Goal: Register for event/course

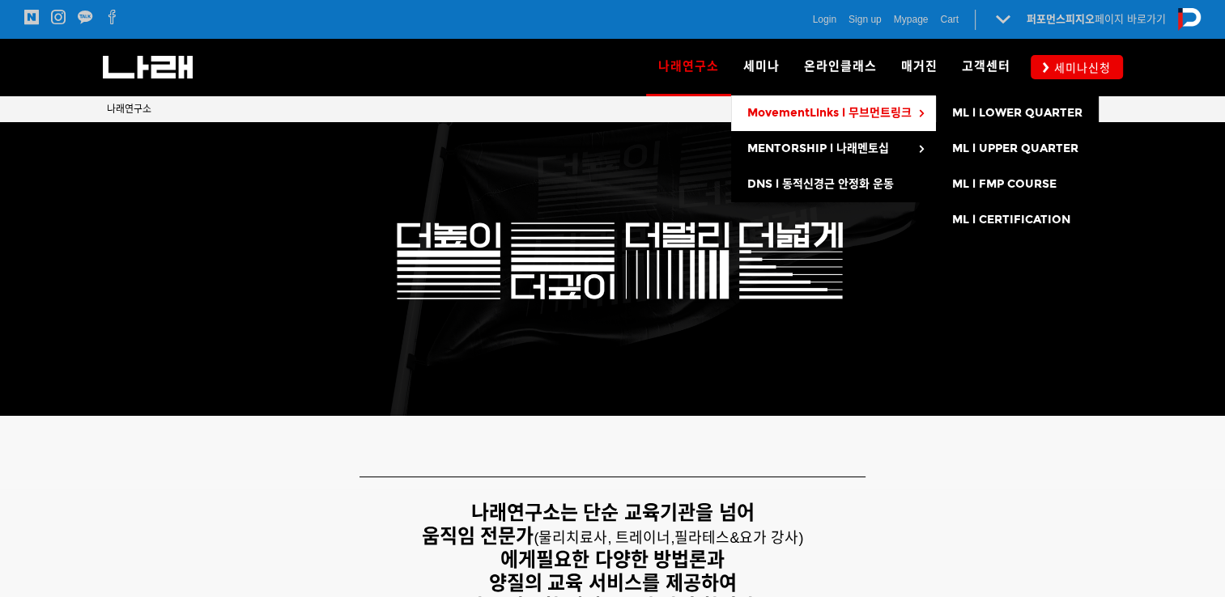
click at [869, 112] on span "MovementLinks l 무브먼트링크" at bounding box center [829, 113] width 164 height 14
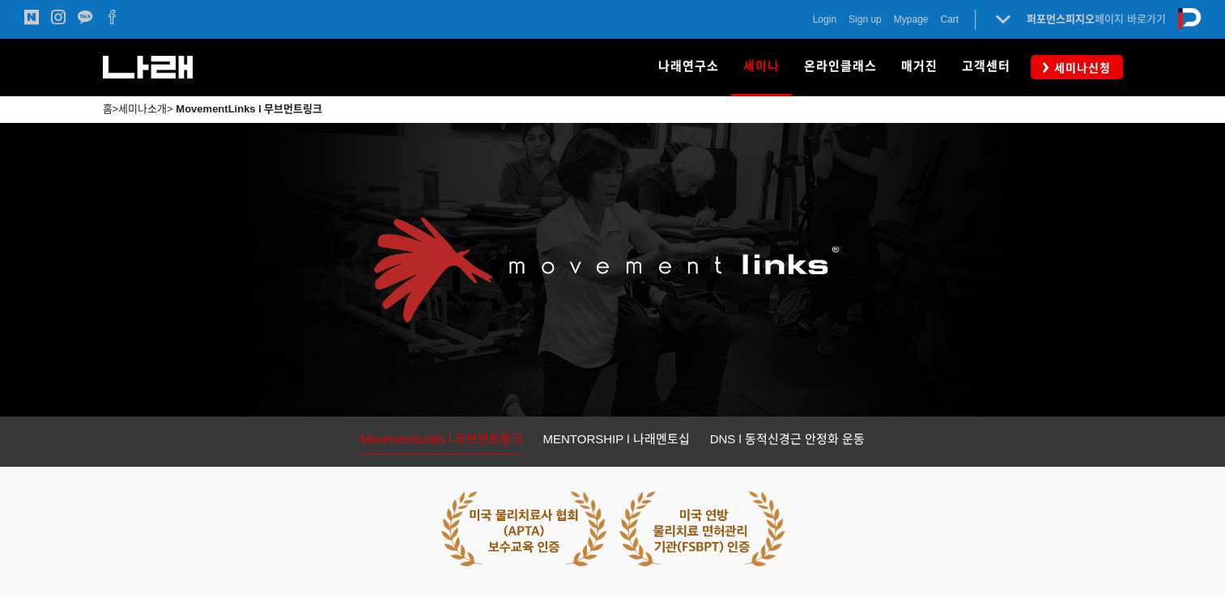
scroll to position [405, 0]
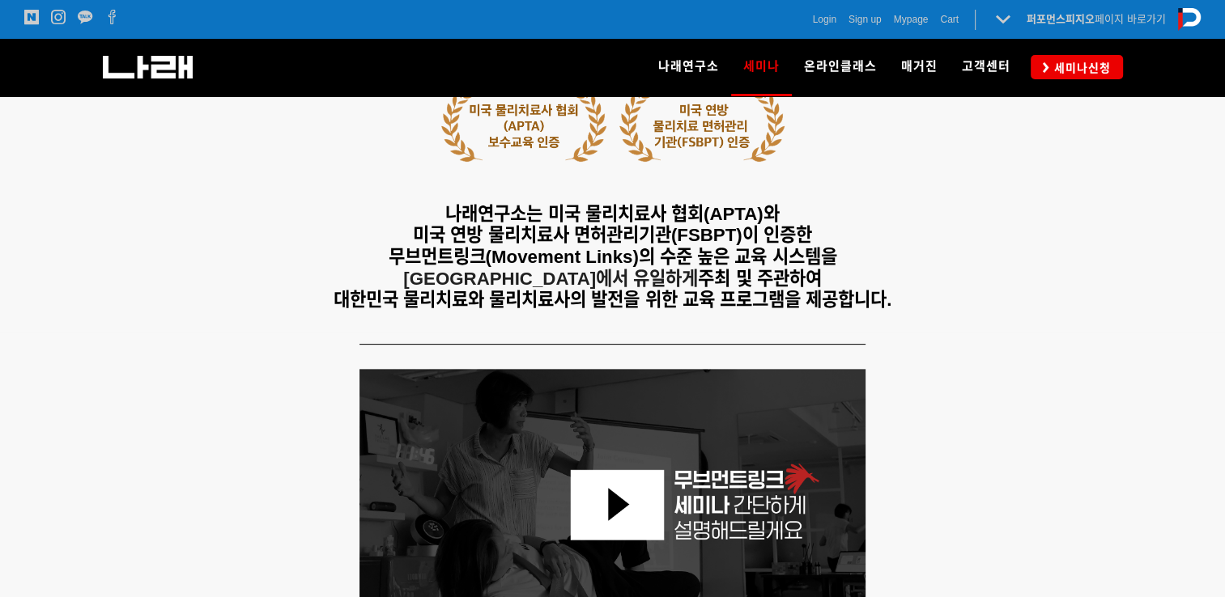
click at [614, 239] on span "미국 연방 물리치료사 면허관리기관(FSBPT)이 인증한" at bounding box center [612, 235] width 399 height 20
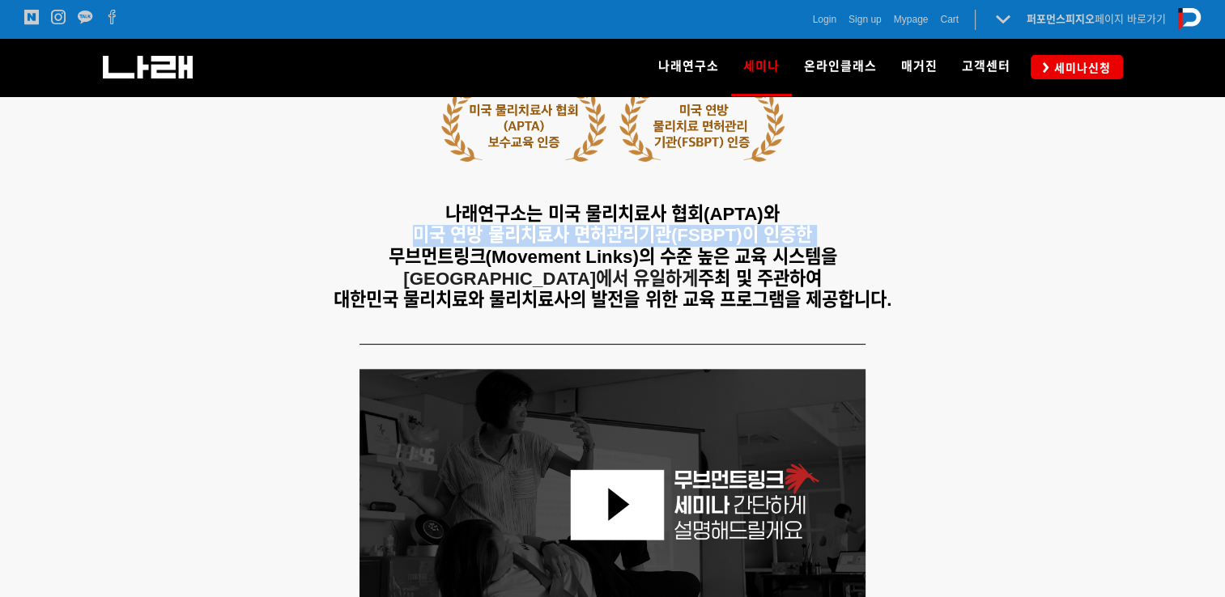
click at [614, 239] on span "미국 연방 물리치료사 면허관리기관(FSBPT)이 인증한" at bounding box center [612, 235] width 399 height 20
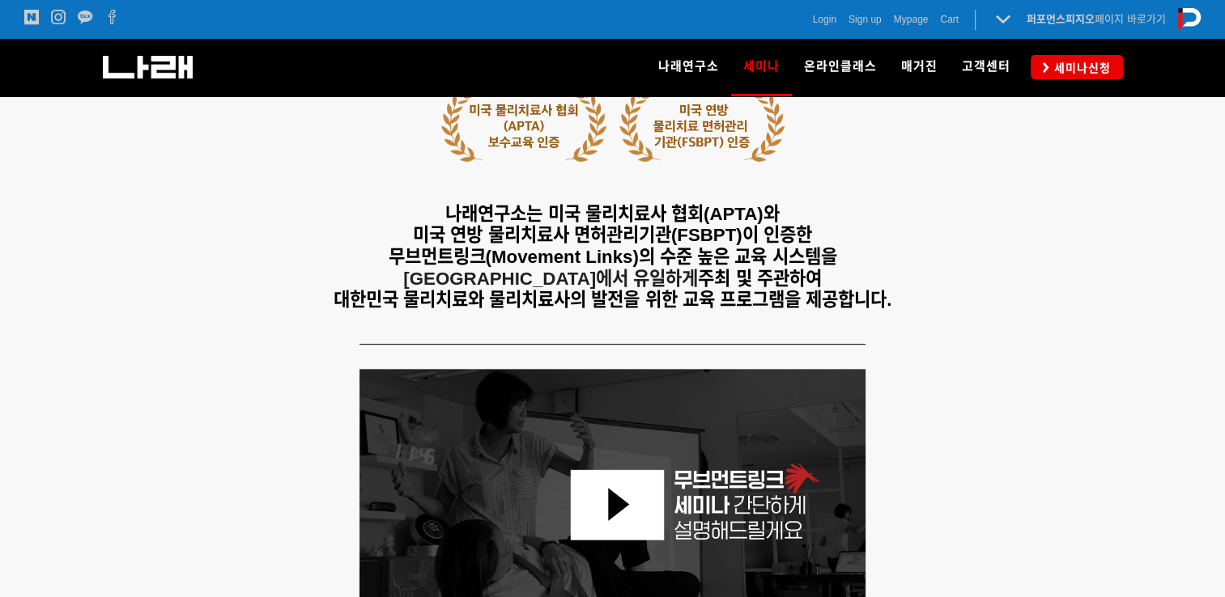
drag, startPoint x: 614, startPoint y: 239, endPoint x: 626, endPoint y: 274, distance: 36.9
click at [698, 274] on span "주최 및 주관하여" at bounding box center [759, 279] width 123 height 20
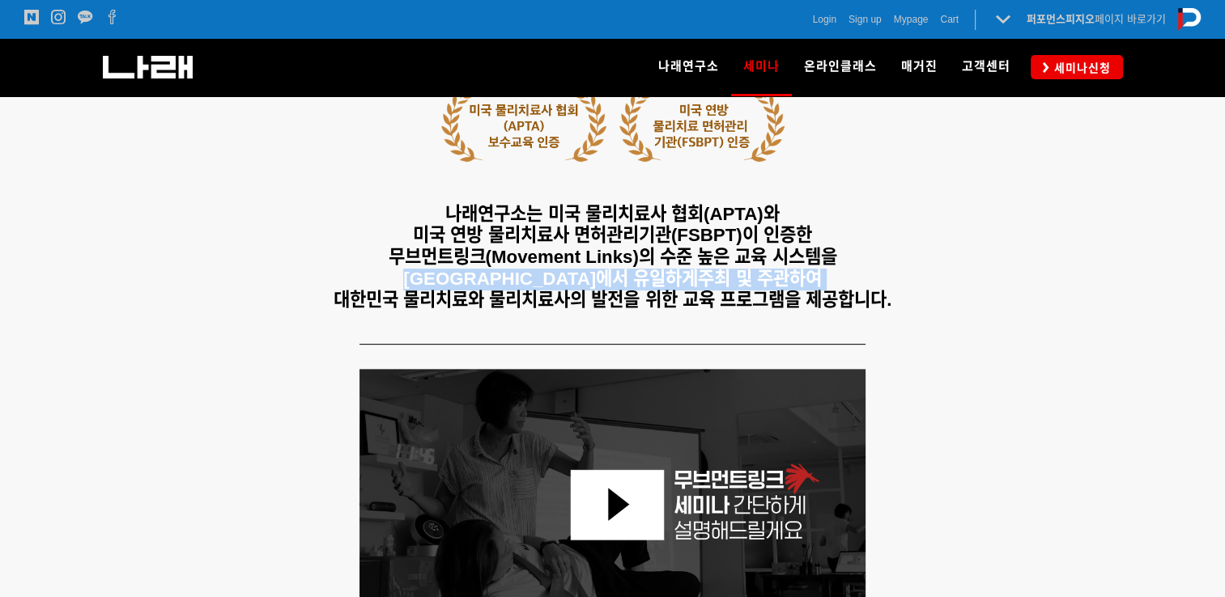
click at [698, 274] on span "주최 및 주관하여" at bounding box center [759, 279] width 123 height 20
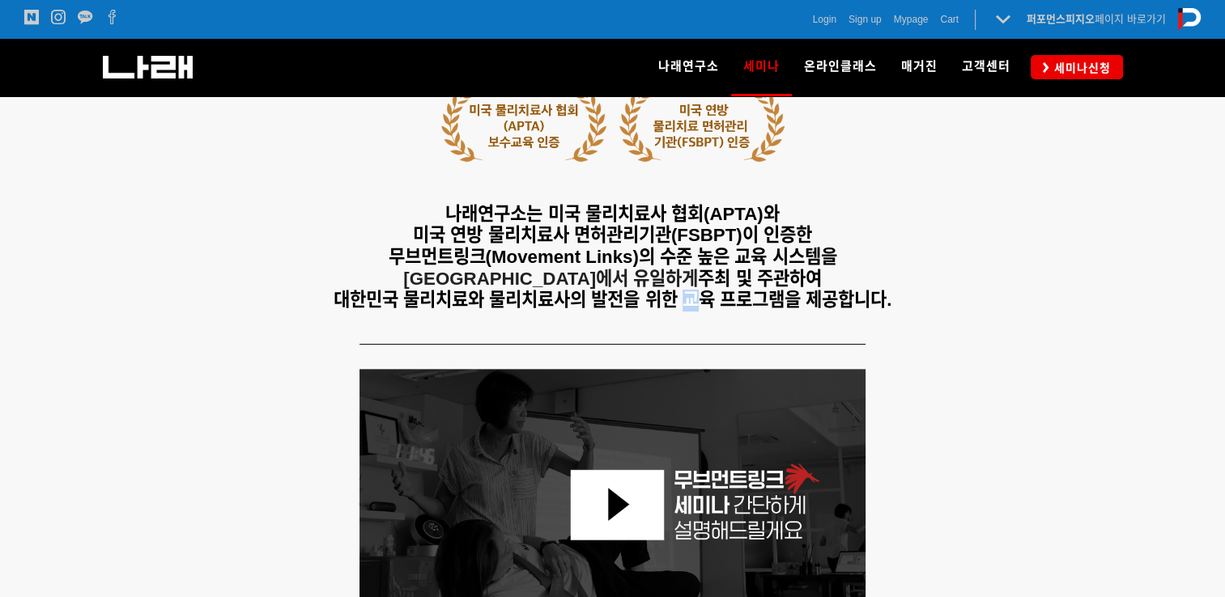
drag, startPoint x: 626, startPoint y: 274, endPoint x: 693, endPoint y: 300, distance: 72.0
click at [693, 300] on span "대한민국 물리치료와 물리치료사의 발전을 위한 교육 프로그램을 제공합니다." at bounding box center [613, 300] width 559 height 20
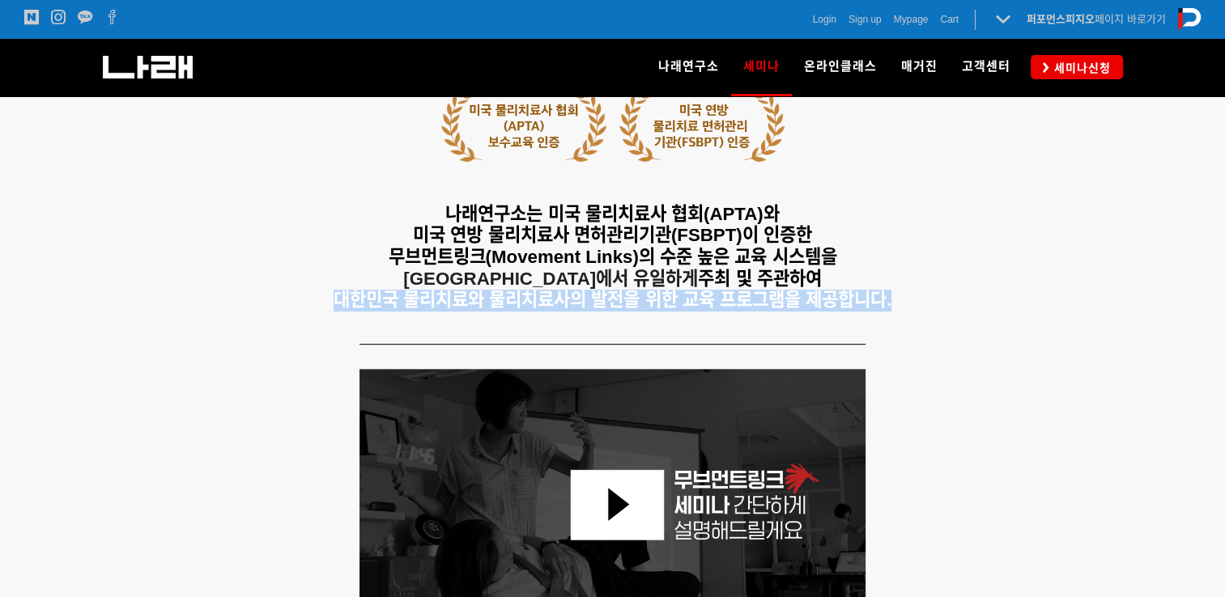
click at [693, 300] on span "대한민국 물리치료와 물리치료사의 발전을 위한 교육 프로그램을 제공합니다." at bounding box center [613, 300] width 559 height 20
drag, startPoint x: 693, startPoint y: 300, endPoint x: 605, endPoint y: 309, distance: 88.0
click at [603, 315] on div "나래연구소는 미국 물리치료사 협회(APTA)와 미국 연방 물리치료사 면허관리기관(FSBPT)이 인증한 무브먼트링크(Movement Links)…" at bounding box center [613, 197] width 1012 height 246
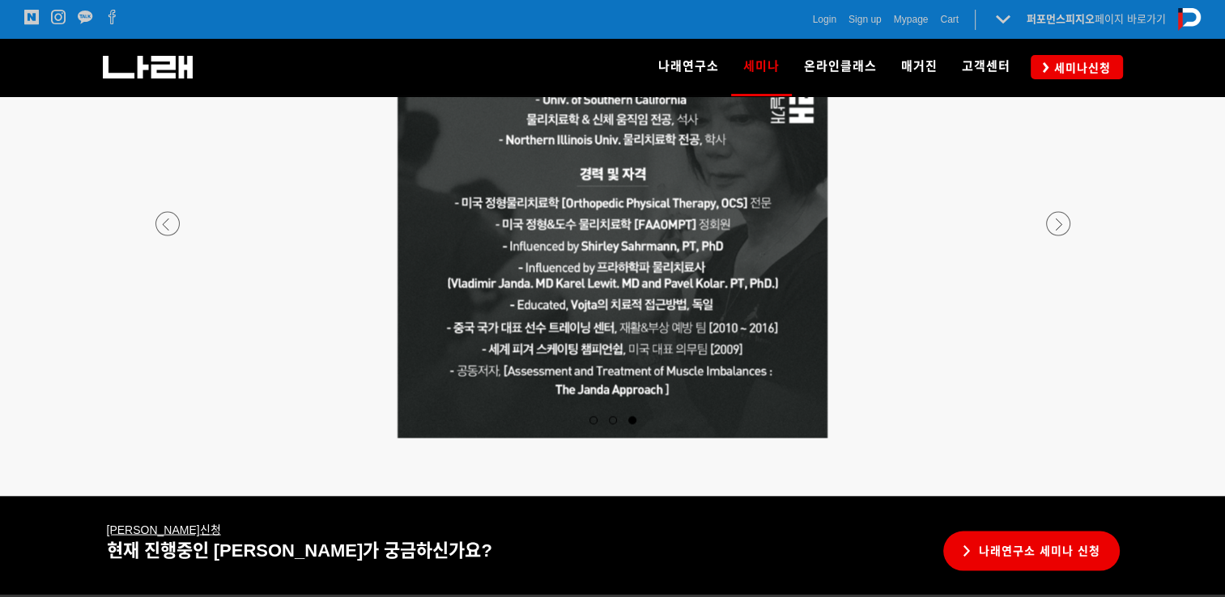
scroll to position [2925, 0]
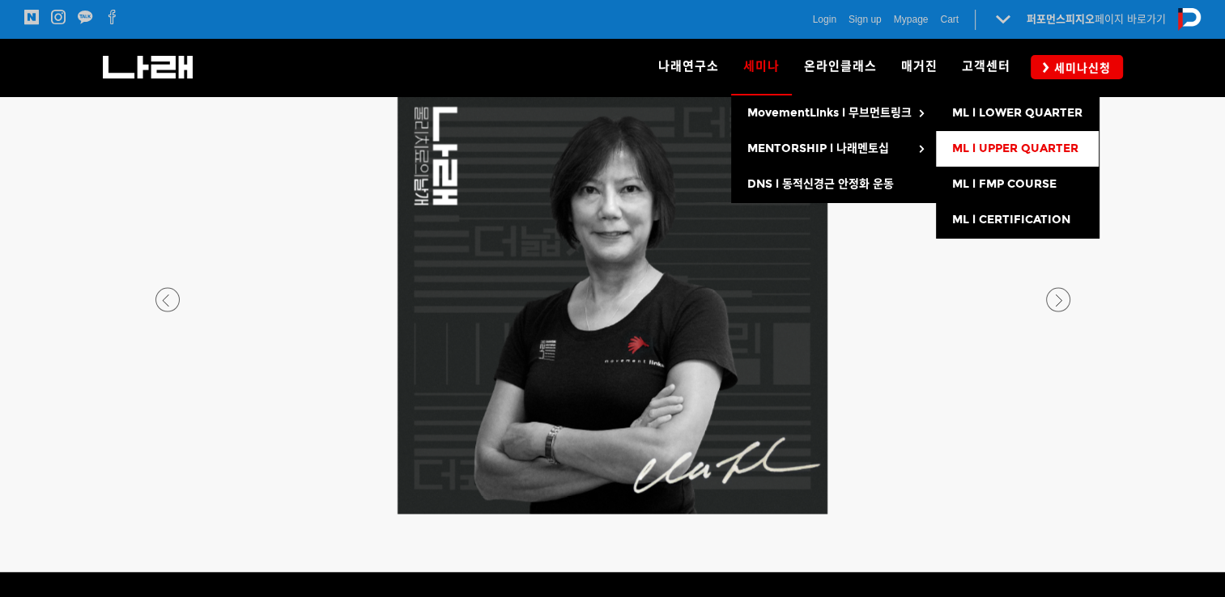
click at [1059, 149] on span "ML l UPPER QUARTER" at bounding box center [1015, 149] width 126 height 14
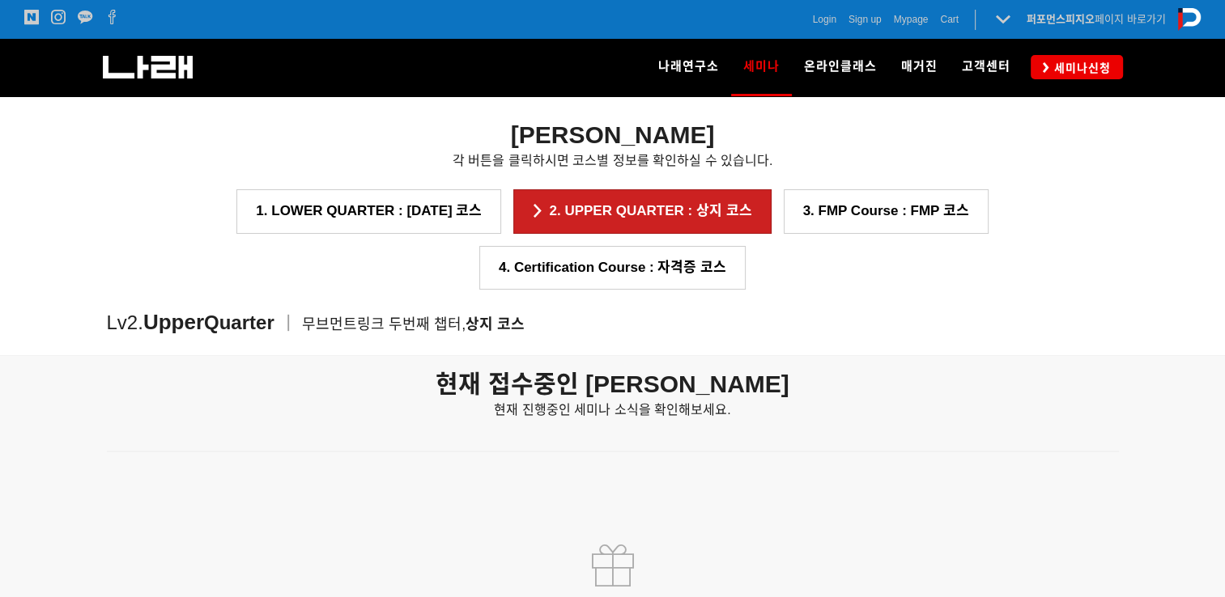
scroll to position [2074, 0]
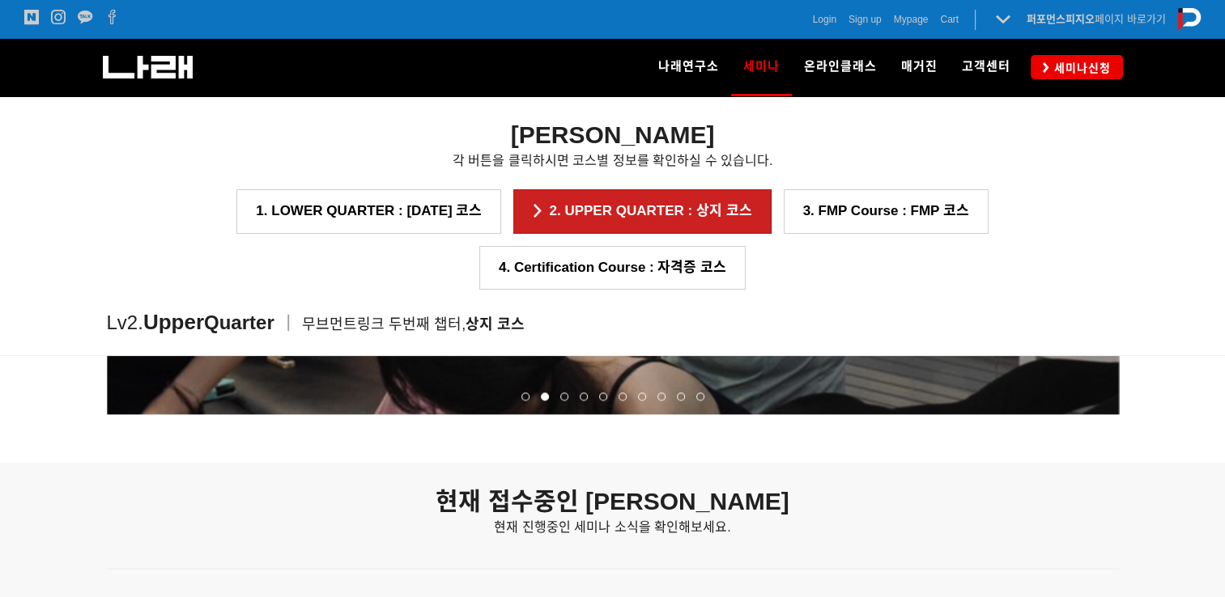
click at [653, 500] on strong "현재 접수중인 [PERSON_NAME]" at bounding box center [611, 501] width 353 height 27
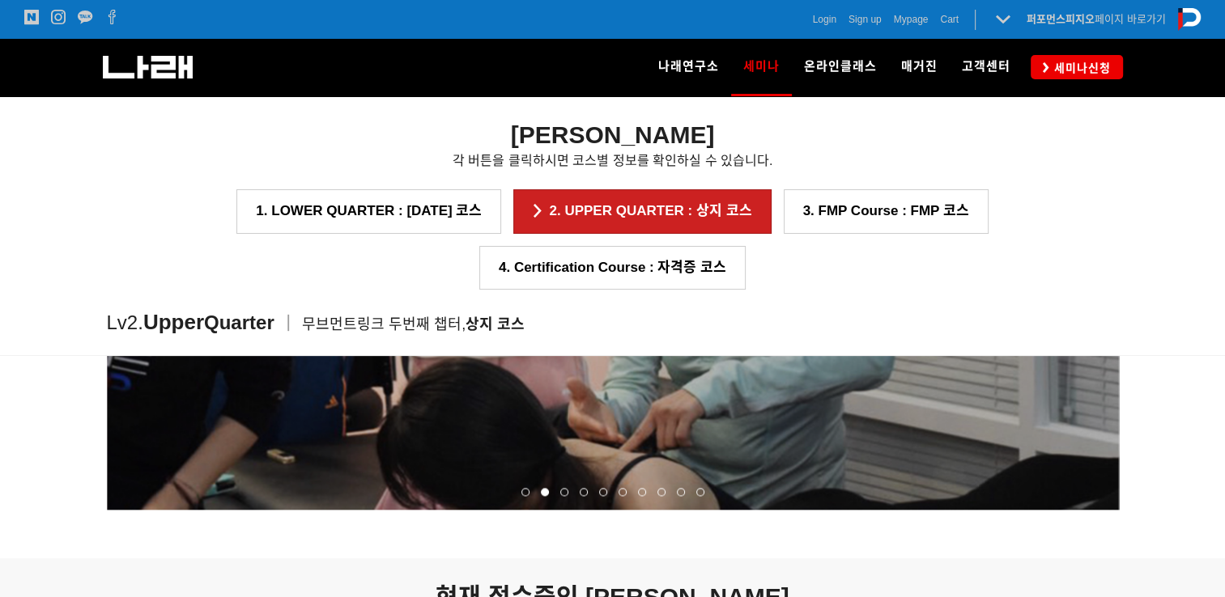
scroll to position [1831, 0]
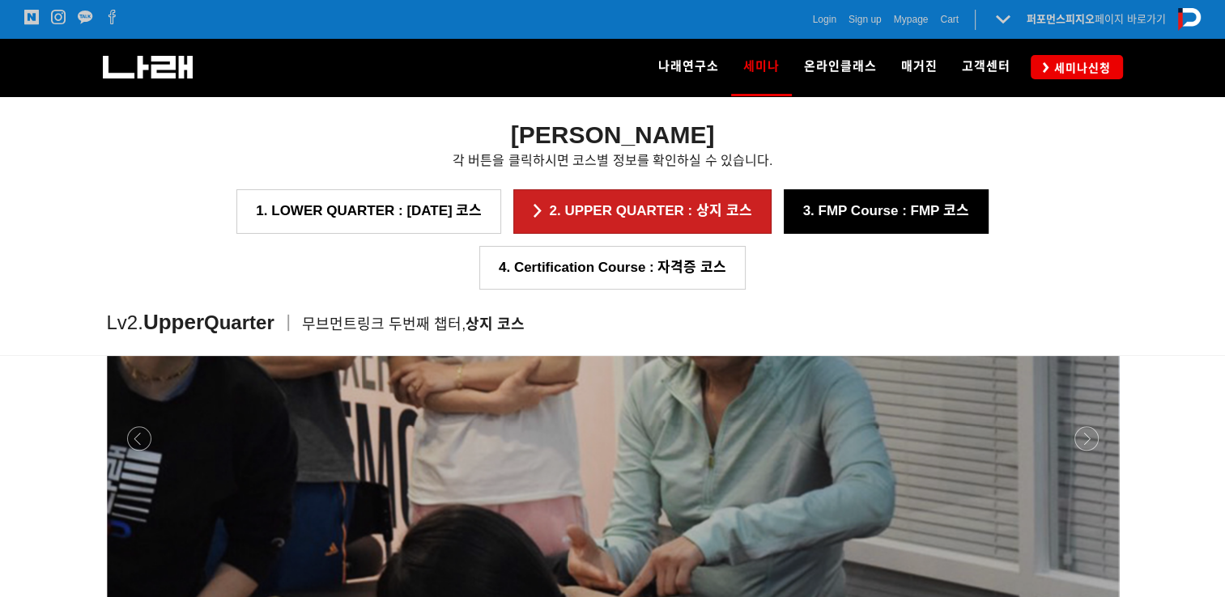
click at [784, 215] on link "3. FMP Course : FMP 코스" at bounding box center [886, 211] width 205 height 44
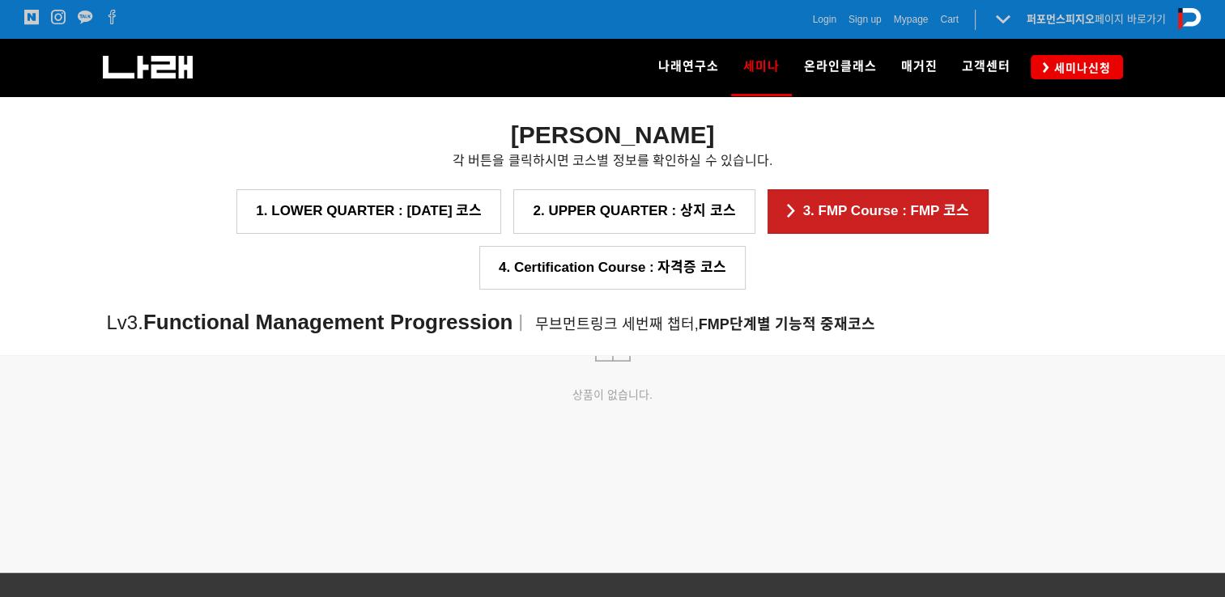
scroll to position [2553, 0]
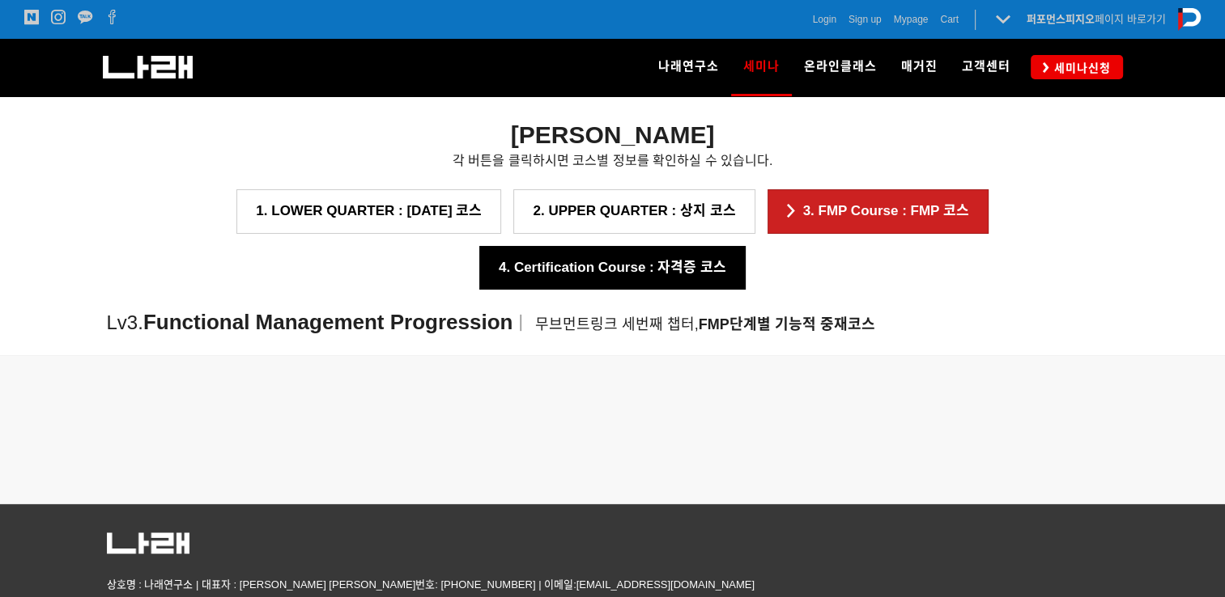
click at [746, 246] on link "4. Certification Course : 자격증 코스" at bounding box center [612, 268] width 266 height 44
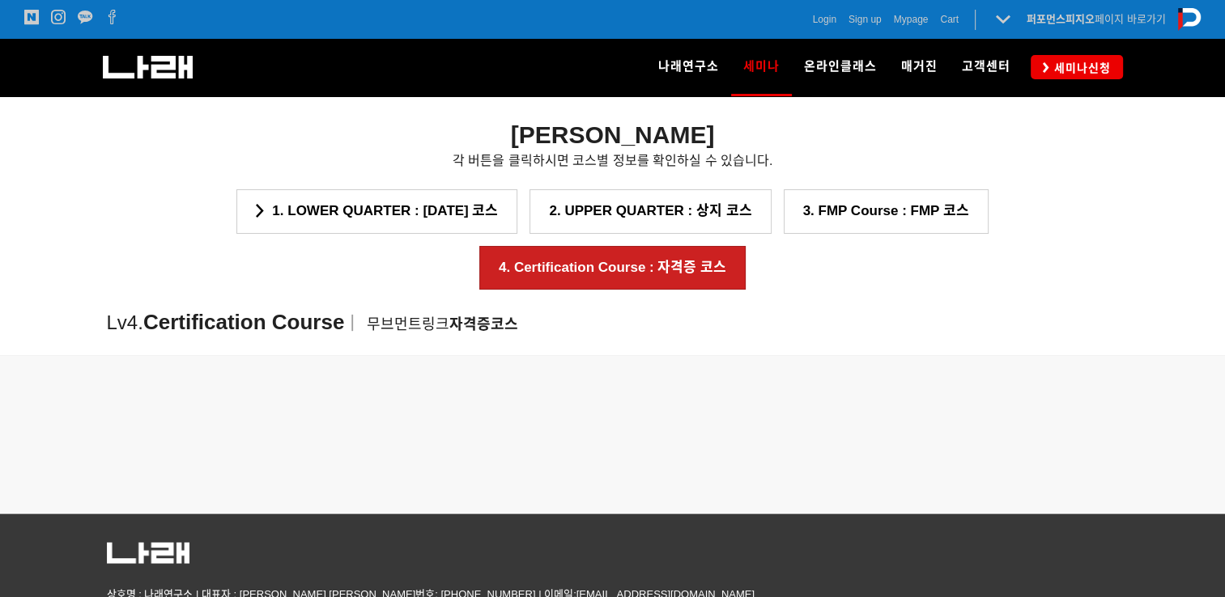
scroll to position [2842, 0]
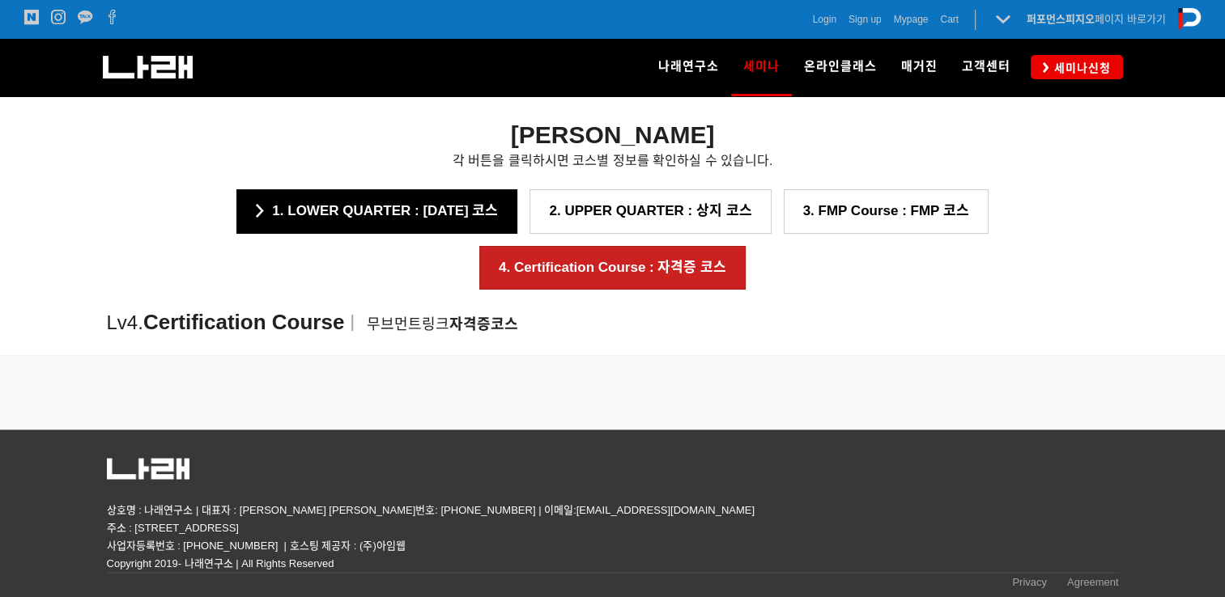
click at [304, 219] on link "1. LOWER QUARTER : [DATE] 코스" at bounding box center [376, 211] width 281 height 44
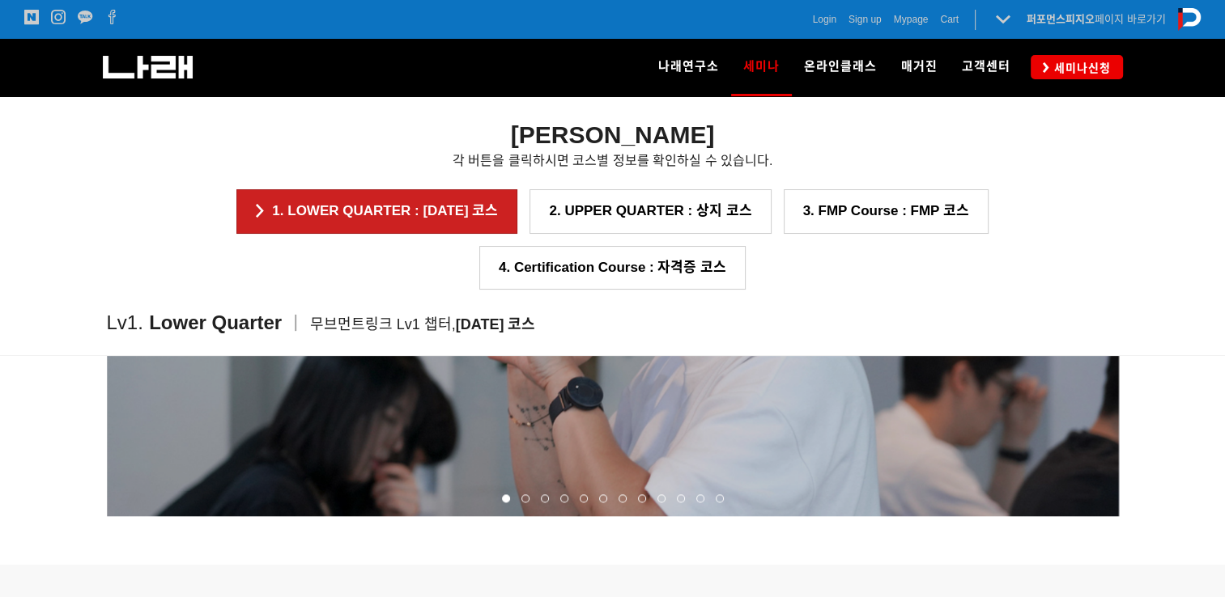
scroll to position [1621, 0]
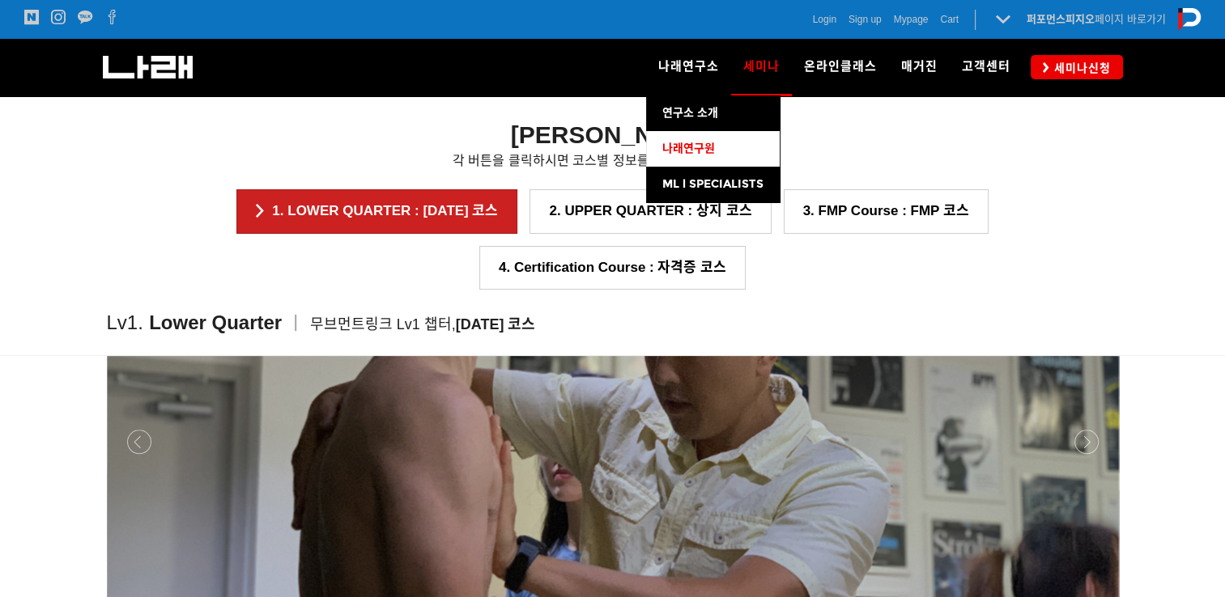
click at [697, 154] on span "나래연구원" at bounding box center [688, 149] width 53 height 14
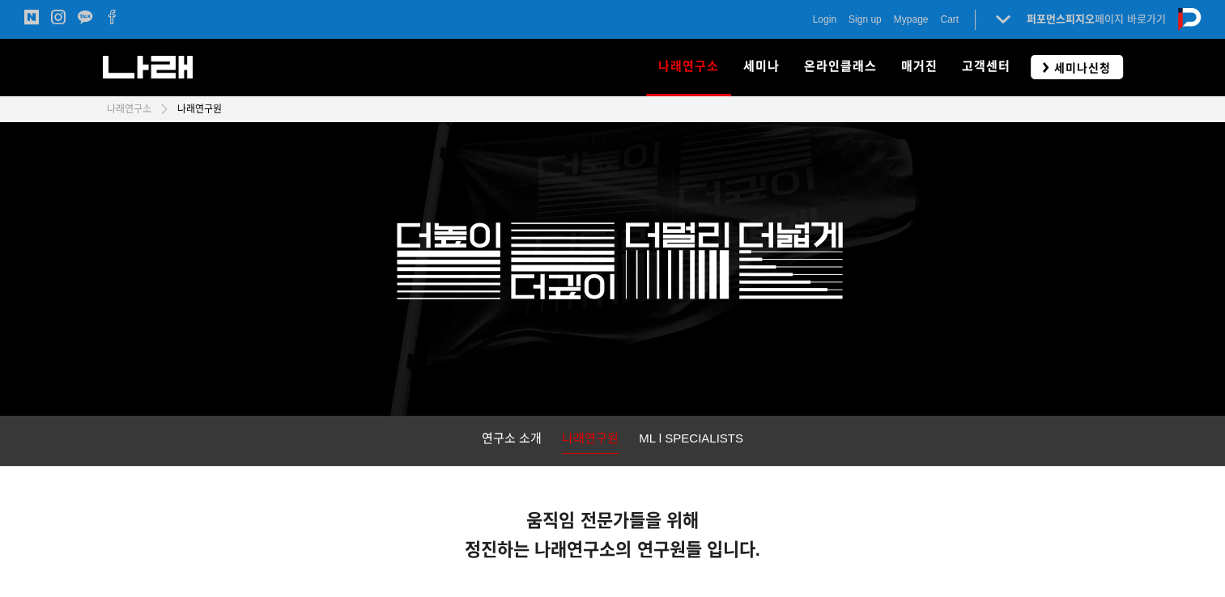
click at [1069, 66] on span "세미나신청" at bounding box center [1080, 68] width 62 height 16
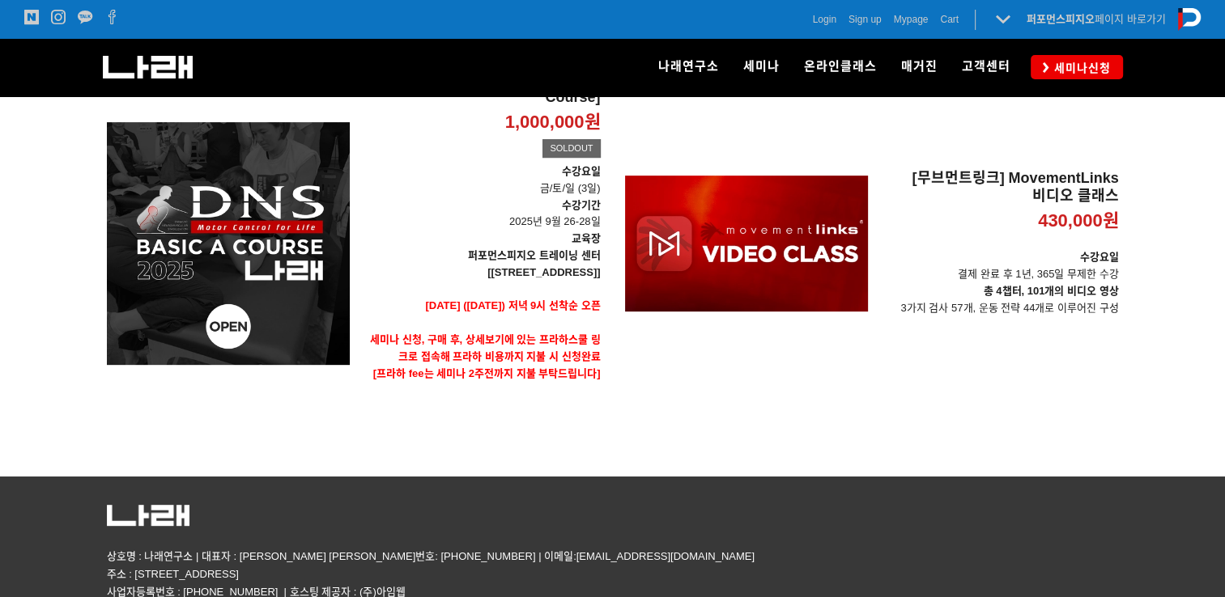
scroll to position [669, 0]
